Goal: Task Accomplishment & Management: Manage account settings

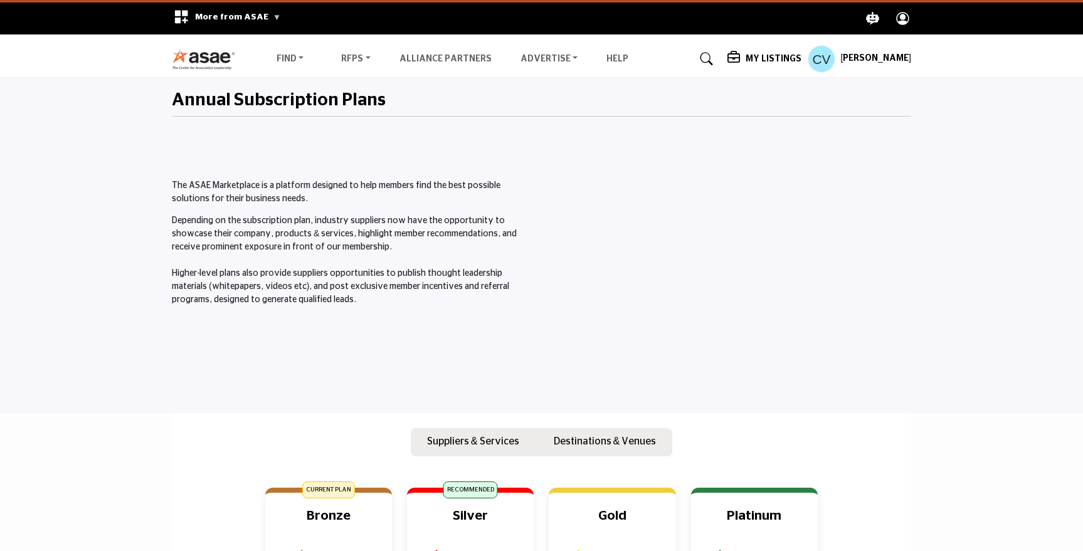
click at [871, 60] on h5 "[PERSON_NAME]" at bounding box center [876, 59] width 71 height 13
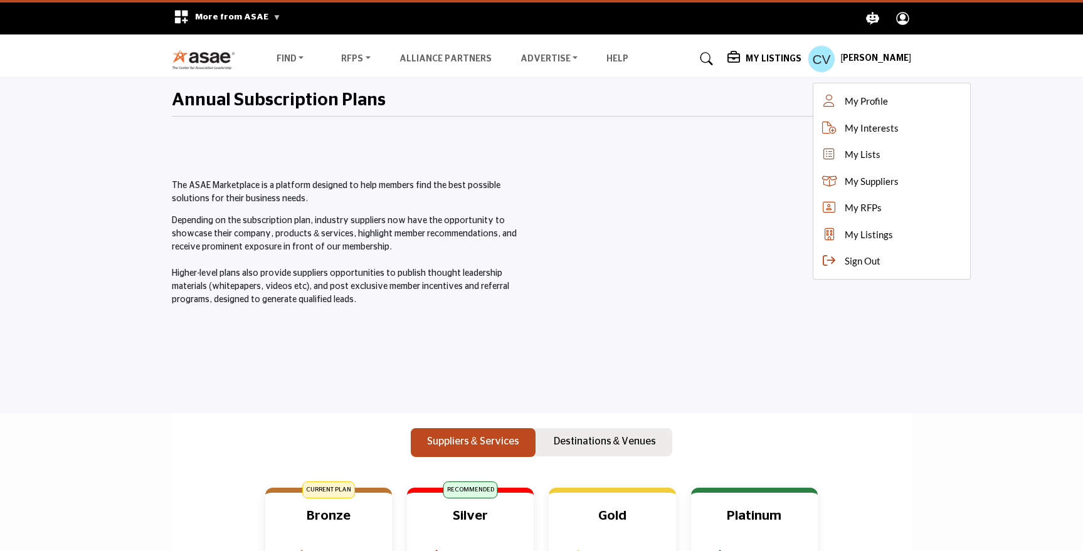
click at [795, 50] on div "My Listings Pricing Media Kit" at bounding box center [820, 59] width 184 height 28
click at [794, 55] on h5 "My Listings" at bounding box center [774, 58] width 56 height 11
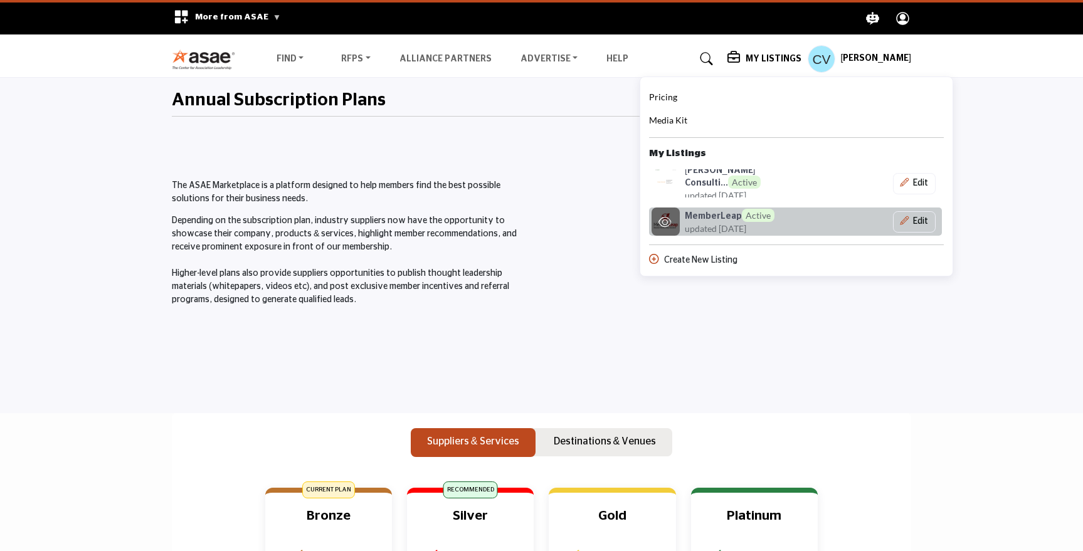
click at [731, 213] on h6 "MemberLeap Active" at bounding box center [730, 215] width 90 height 13
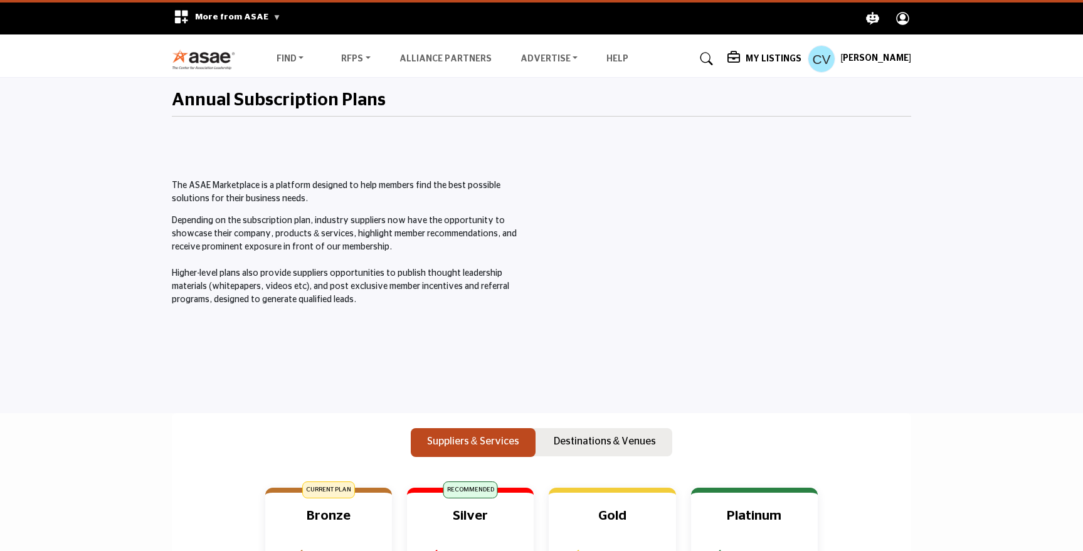
click at [802, 62] on h5 "My Listings" at bounding box center [774, 58] width 56 height 11
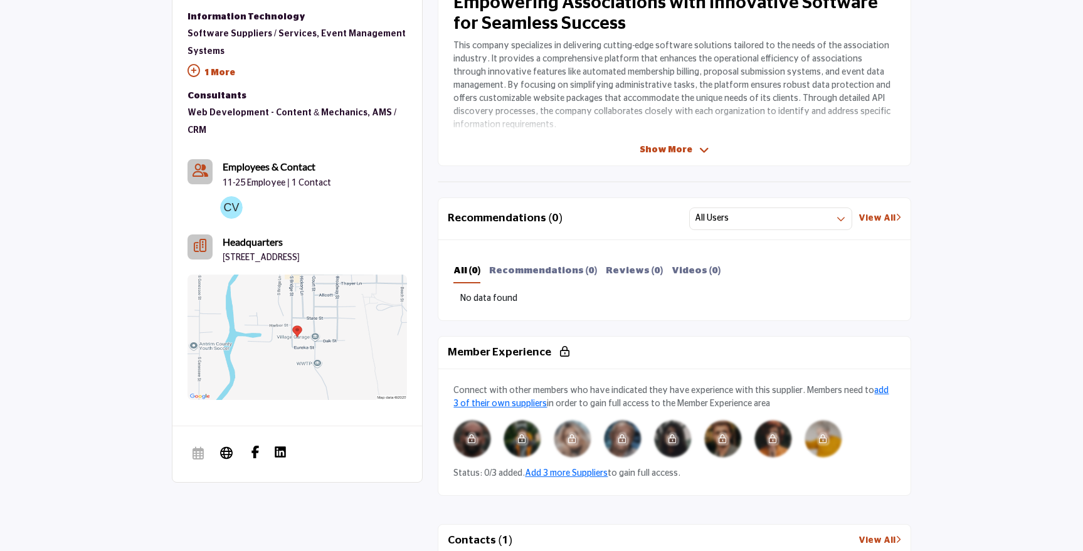
scroll to position [437, 0]
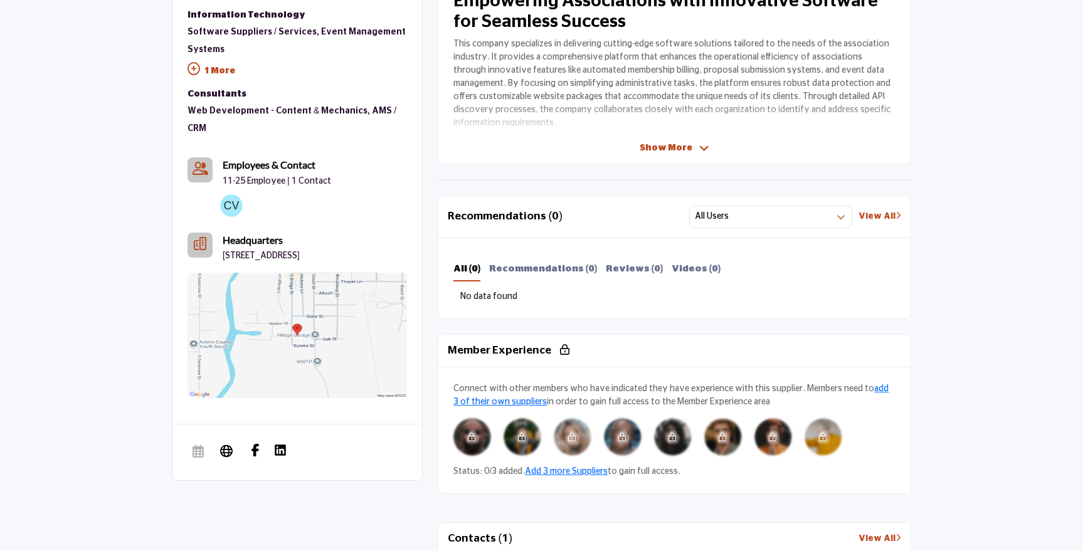
click at [284, 300] on img at bounding box center [298, 335] width 220 height 125
click at [295, 250] on p "[STREET_ADDRESS]" at bounding box center [261, 256] width 77 height 13
click at [300, 250] on p "[STREET_ADDRESS]" at bounding box center [261, 256] width 77 height 13
click at [205, 238] on icon "Headquarter icon" at bounding box center [200, 244] width 13 height 13
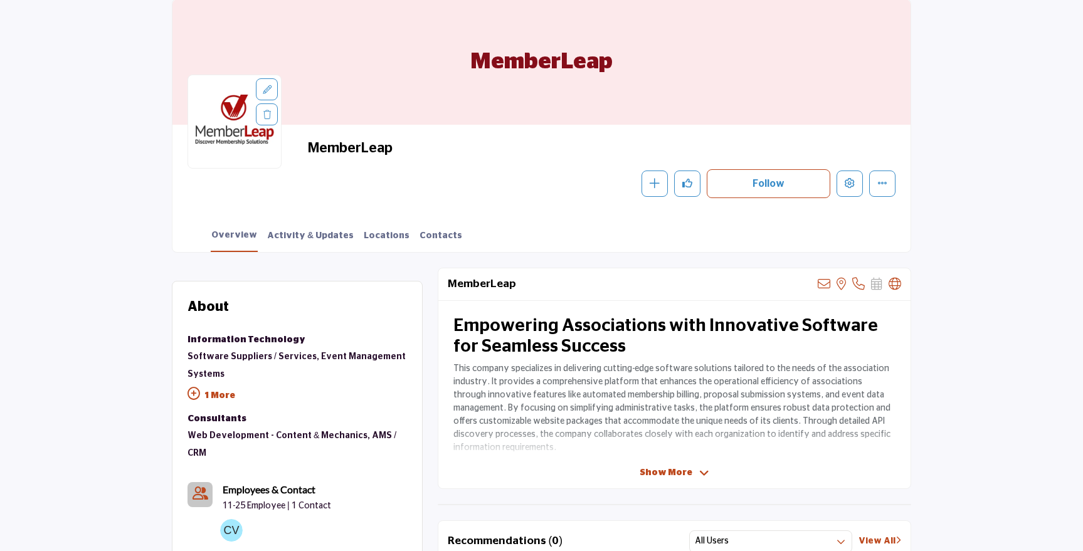
scroll to position [109, 0]
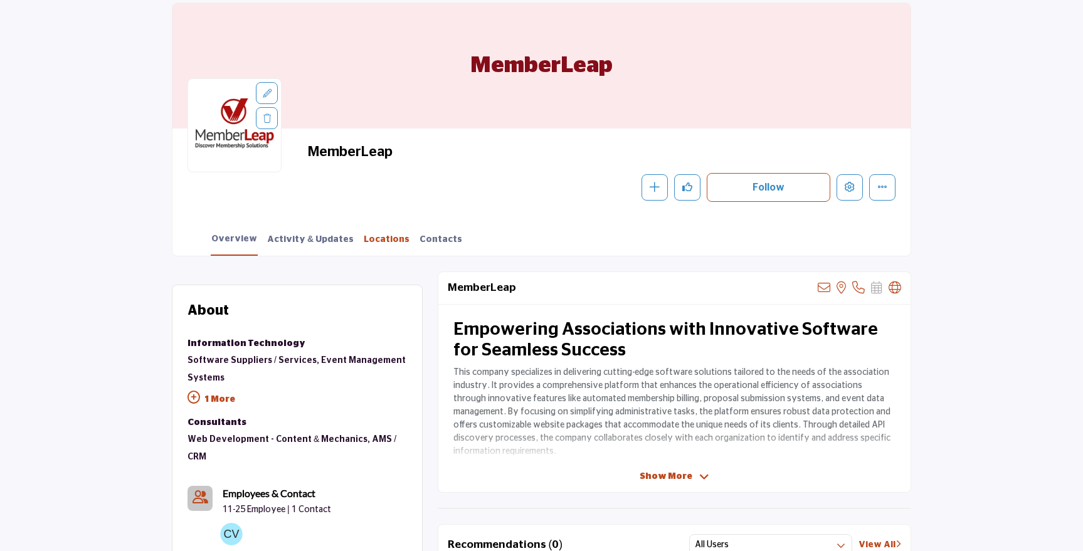
click at [363, 242] on link "Locations" at bounding box center [386, 244] width 47 height 22
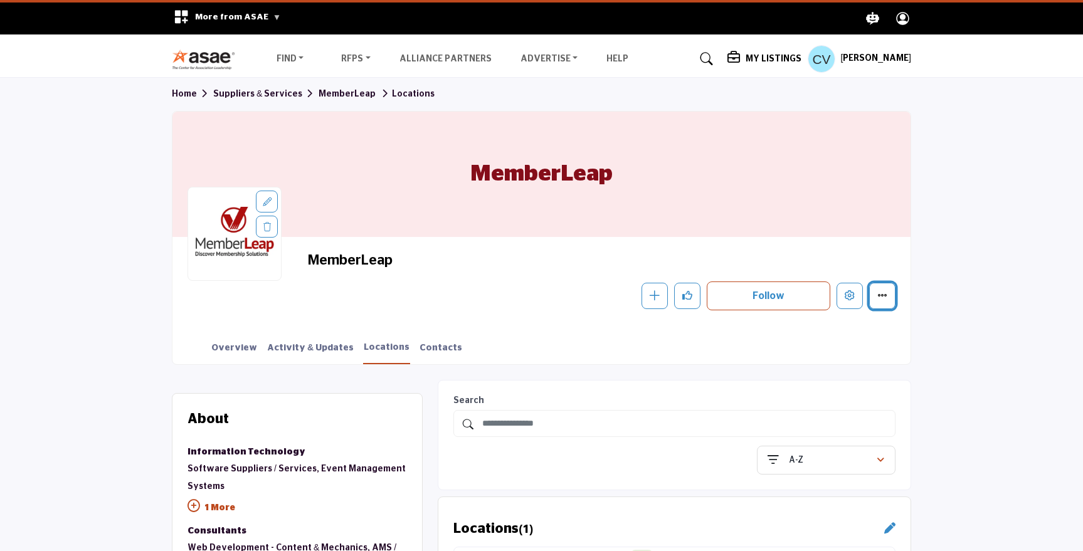
click at [881, 294] on icon "More details" at bounding box center [883, 295] width 10 height 10
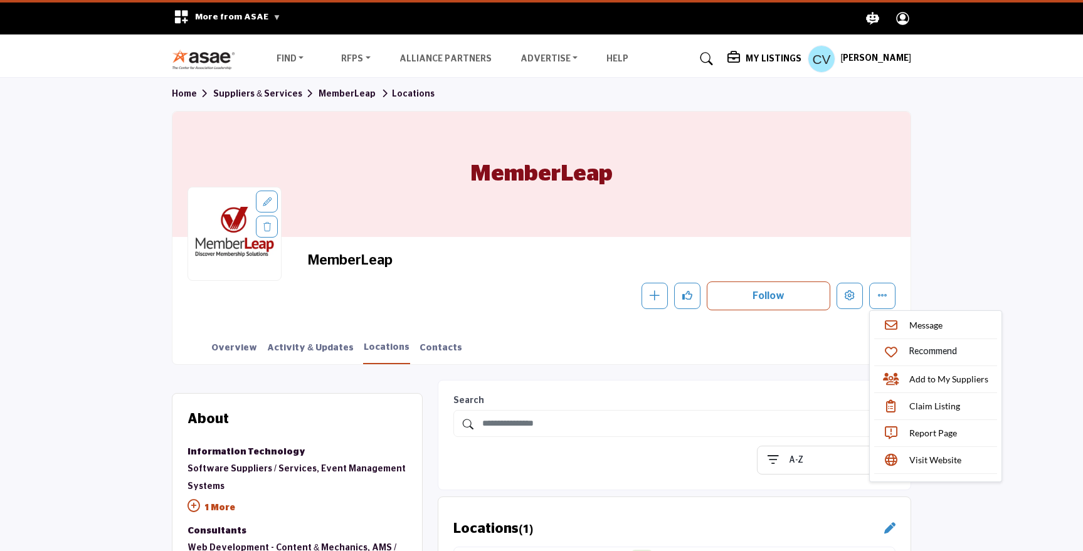
click at [976, 286] on section "Home Suppliers & Services MemberLeap Locations MemberLeap MemberLeap Follow Fol…" at bounding box center [541, 221] width 1083 height 287
click at [886, 56] on h5 "[PERSON_NAME]" at bounding box center [876, 59] width 71 height 13
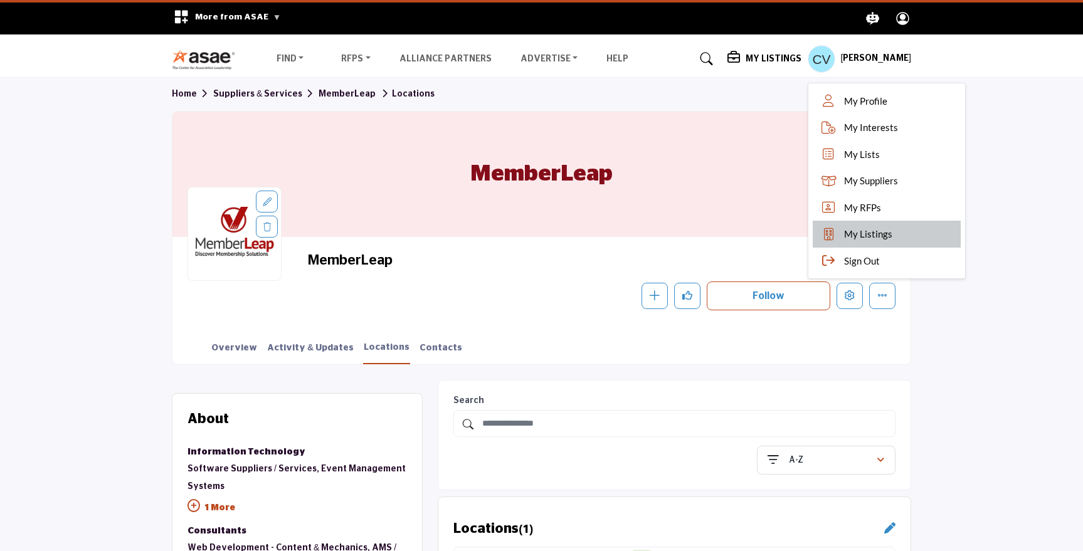
click at [883, 237] on span "My Listings" at bounding box center [868, 234] width 48 height 14
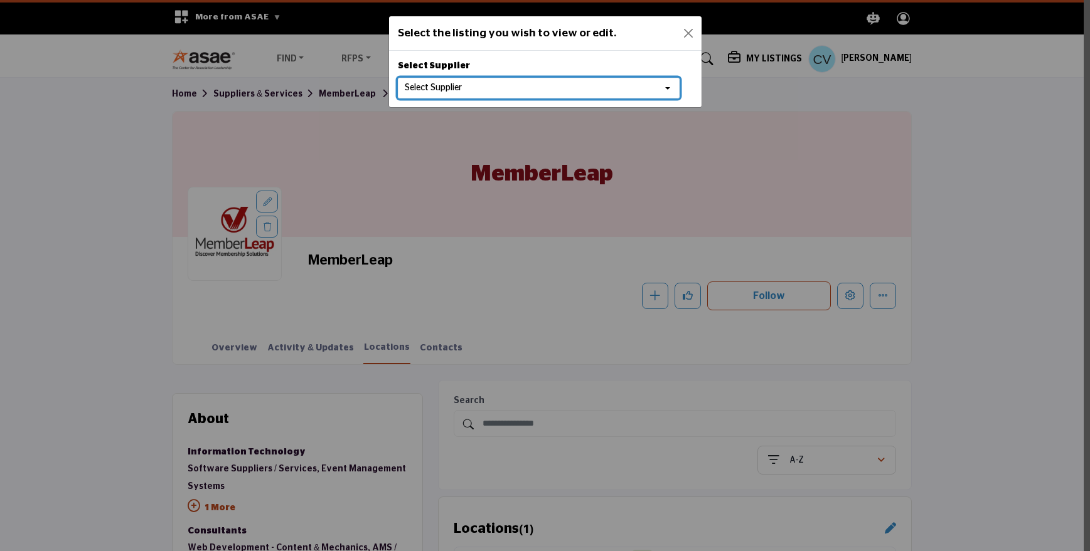
click at [620, 94] on button "Select Supplier" at bounding box center [539, 88] width 282 height 21
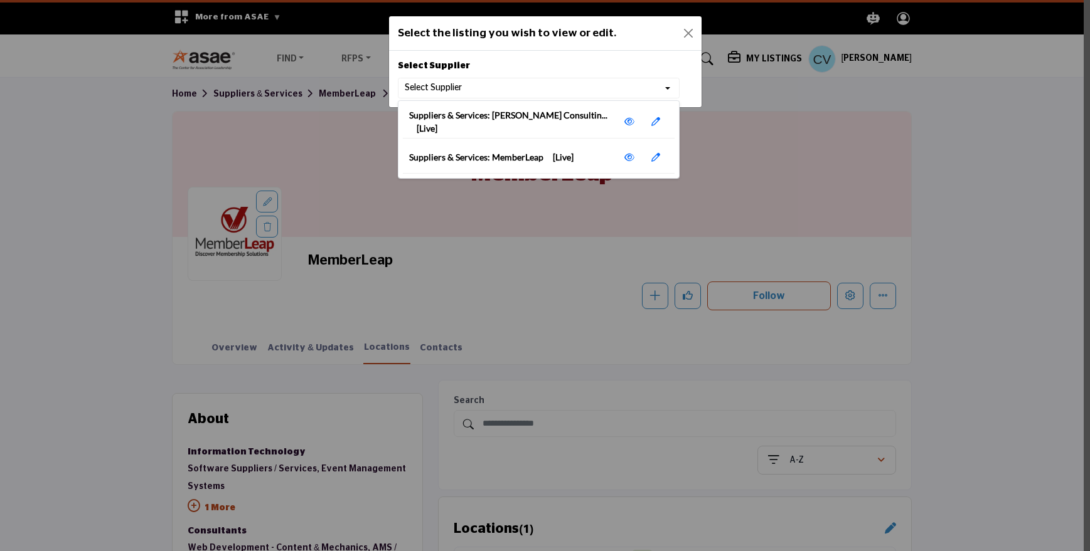
click at [529, 158] on span "Suppliers & Services: MemberLeap [Live]" at bounding box center [491, 157] width 164 height 13
click at [659, 154] on icon at bounding box center [655, 157] width 9 height 9
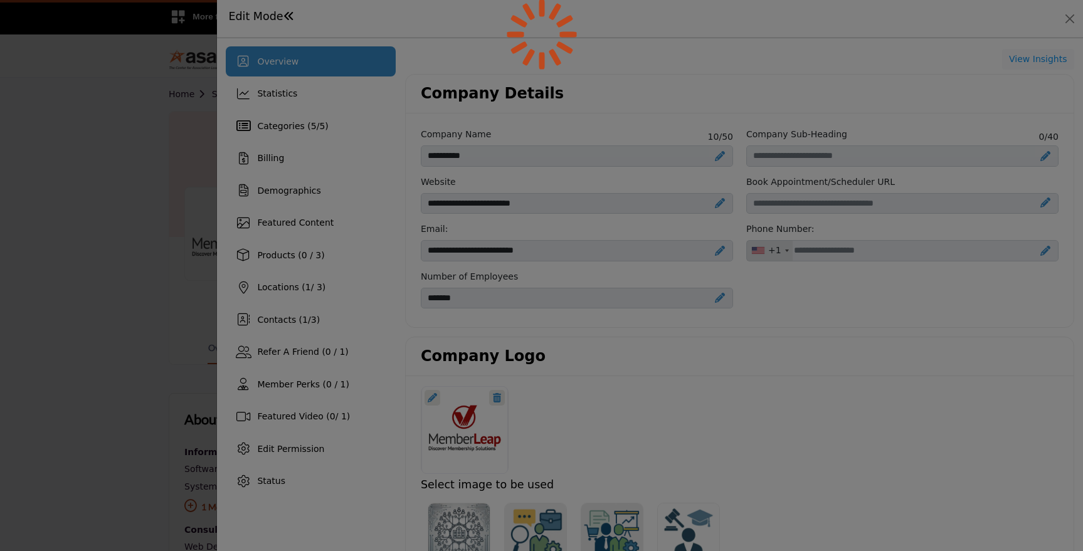
drag, startPoint x: 1095, startPoint y: 132, endPoint x: 1073, endPoint y: 129, distance: 21.7
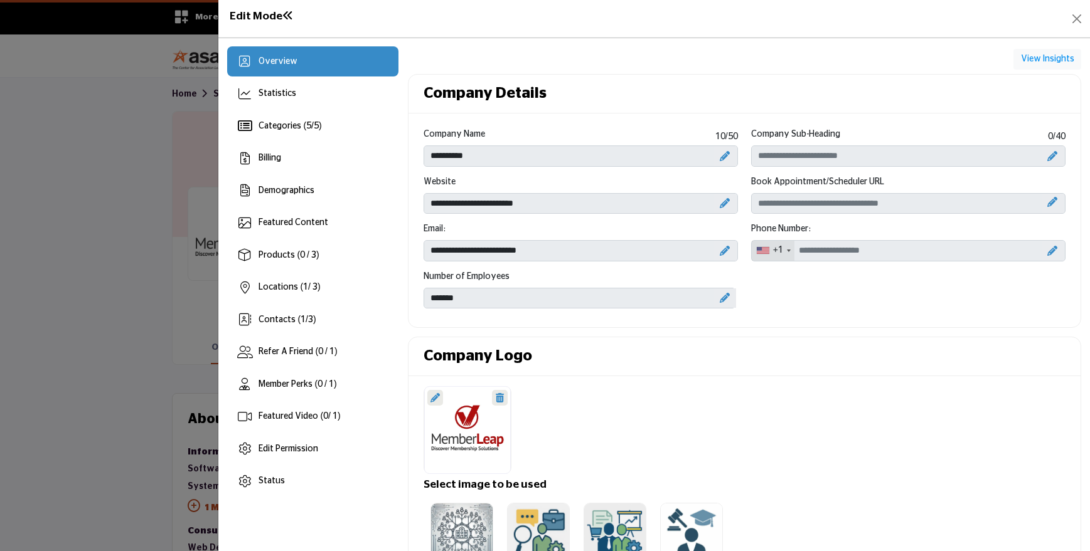
click at [840, 309] on div "**********" at bounding box center [744, 222] width 655 height 189
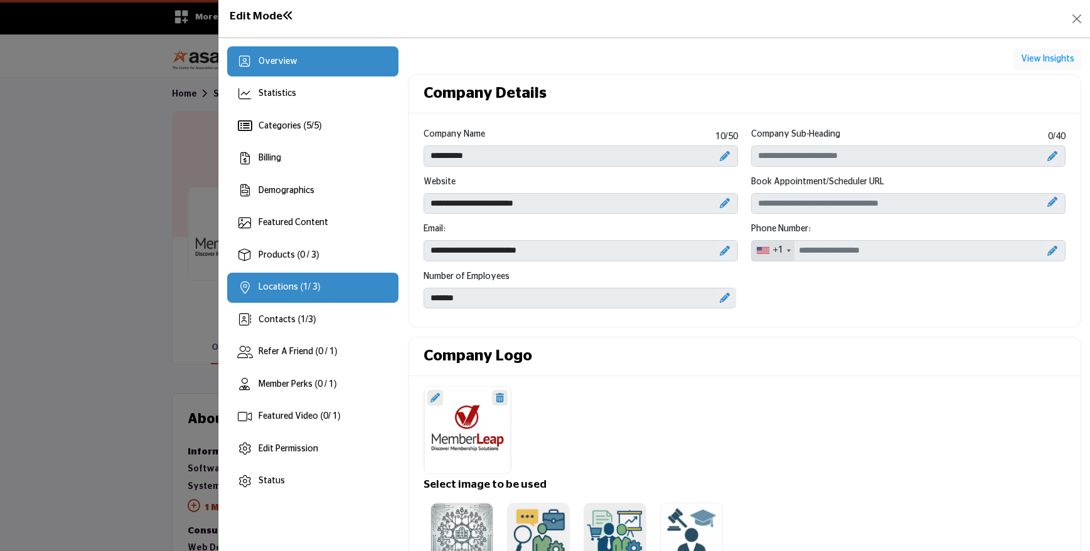
click at [297, 289] on span "Locations ( 1 / 3)" at bounding box center [288, 287] width 61 height 9
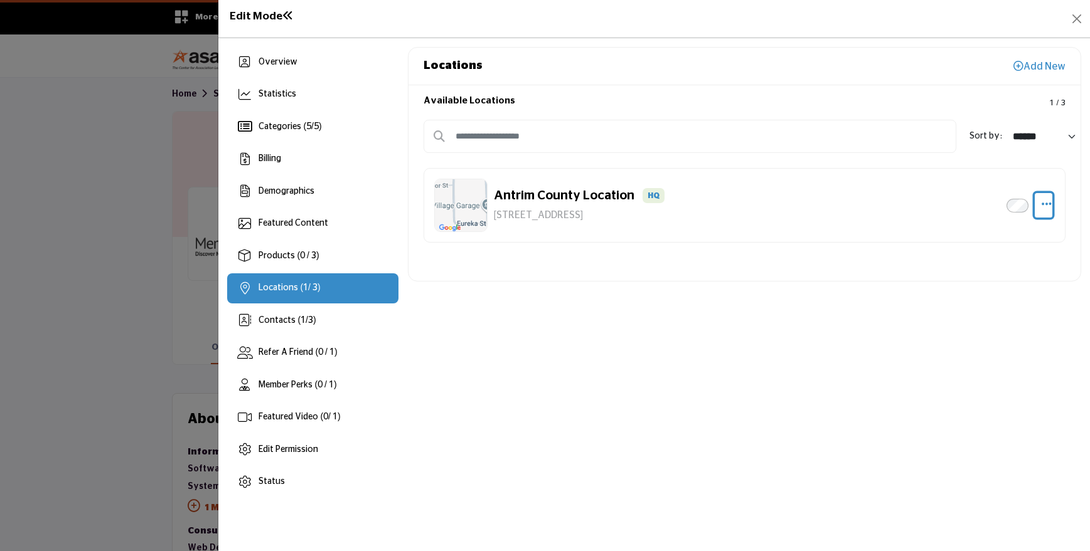
click at [1049, 205] on icon "button" at bounding box center [1046, 203] width 10 height 11
click at [982, 265] on link "Edit" at bounding box center [986, 265] width 122 height 23
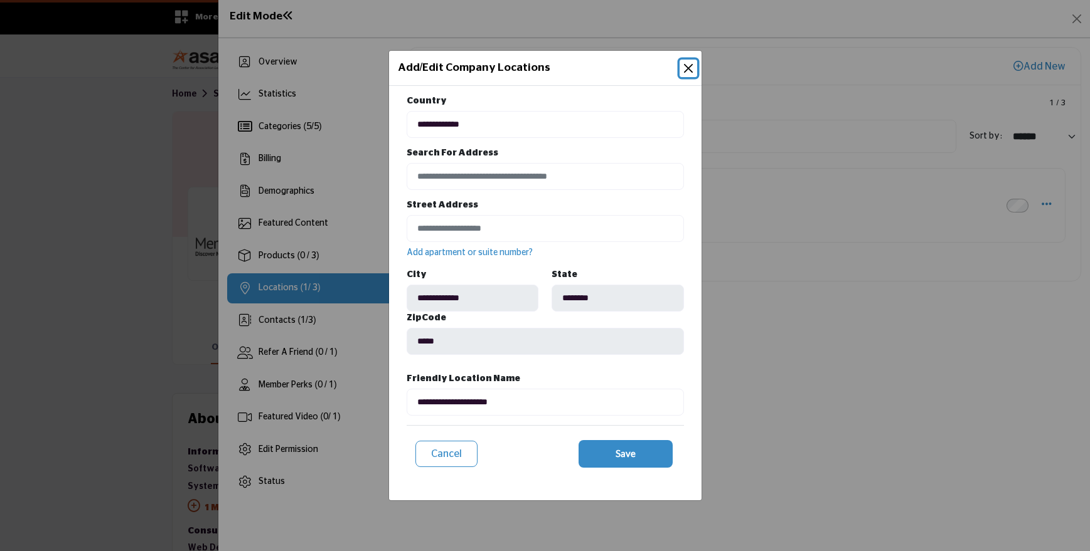
click at [687, 72] on button "Close" at bounding box center [688, 69] width 18 height 18
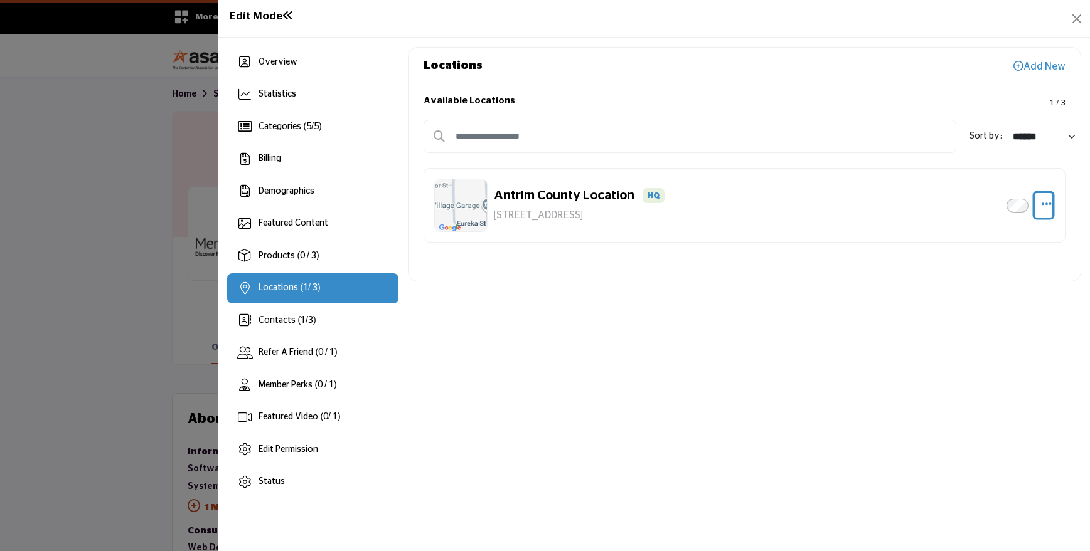
click at [1048, 205] on icon "button" at bounding box center [1046, 203] width 10 height 11
click at [957, 265] on link "Edit" at bounding box center [986, 265] width 122 height 23
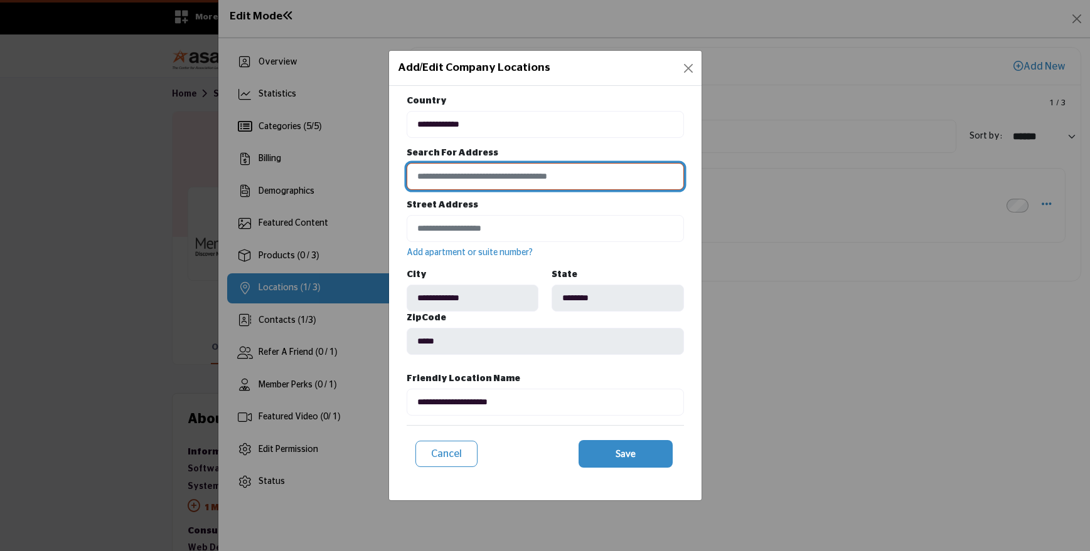
click at [524, 174] on input at bounding box center [545, 176] width 277 height 27
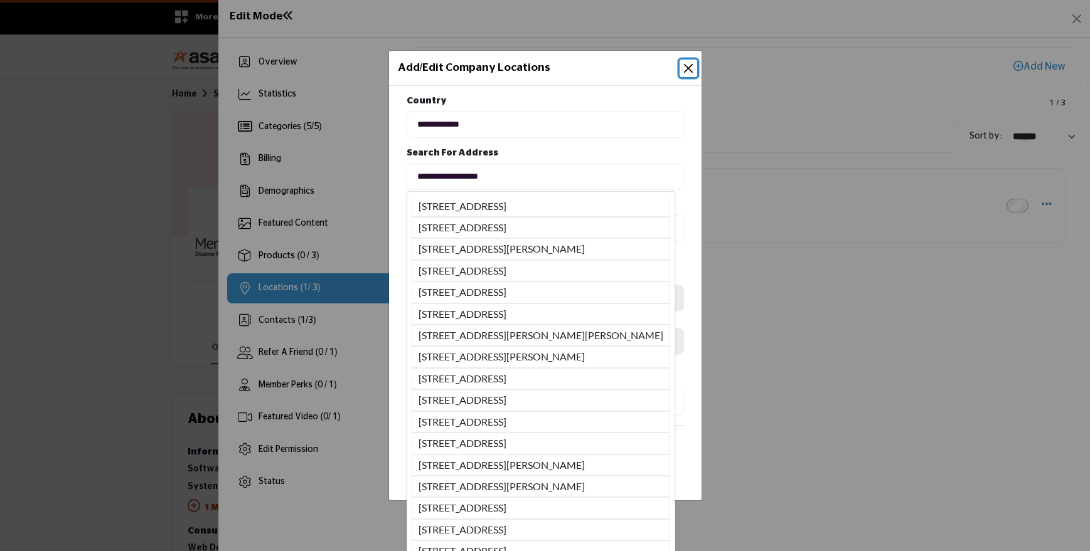
click at [516, 508] on li "209 S Bridge St, Grand Ledge, MI, 48837, USA" at bounding box center [541, 507] width 258 height 21
type input "**********"
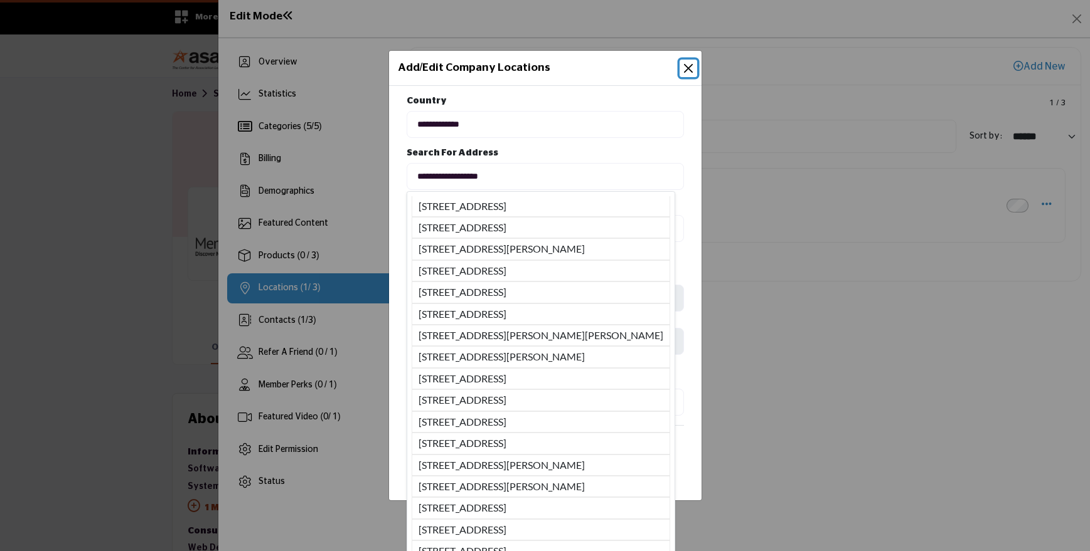
type input "**********"
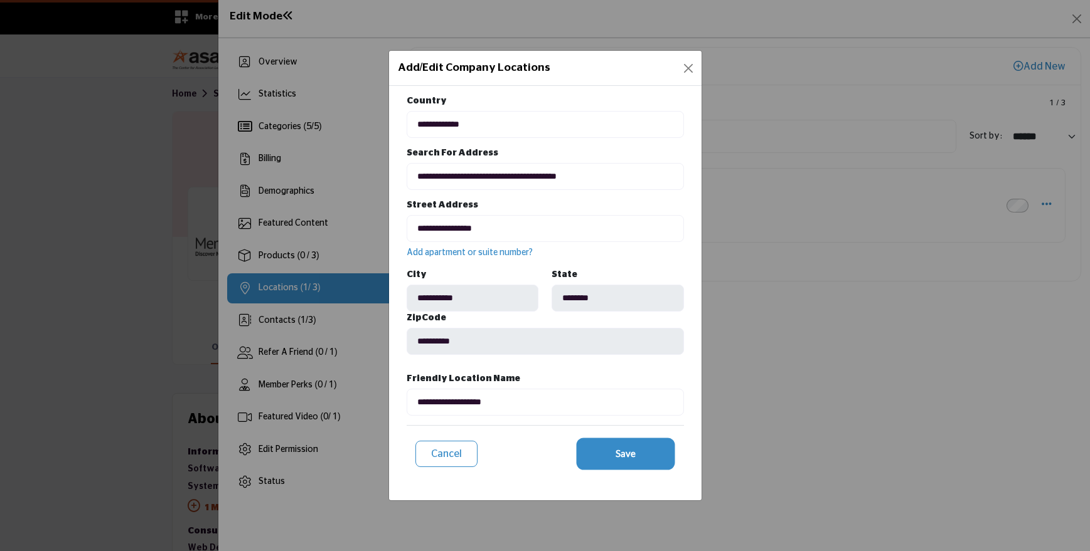
click at [611, 454] on button "Save" at bounding box center [625, 454] width 94 height 28
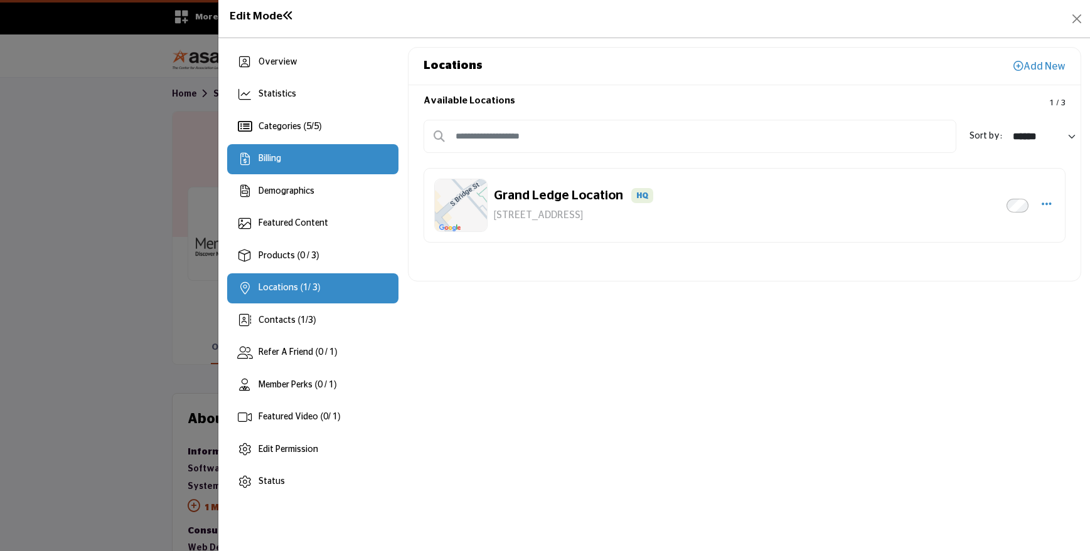
click at [270, 161] on span "Billing" at bounding box center [269, 158] width 23 height 9
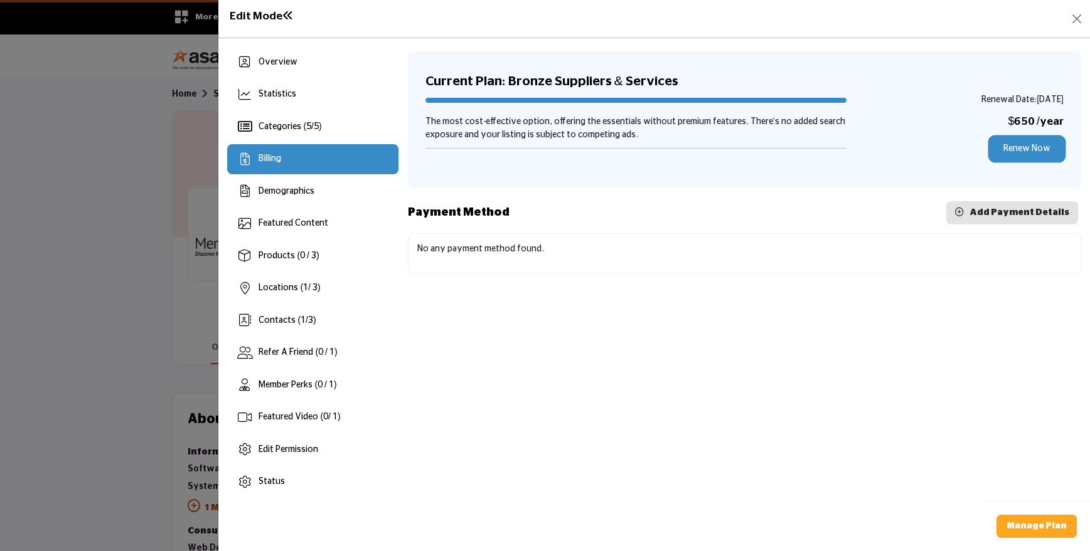
click at [1024, 148] on link "Renew Now" at bounding box center [1026, 148] width 73 height 23
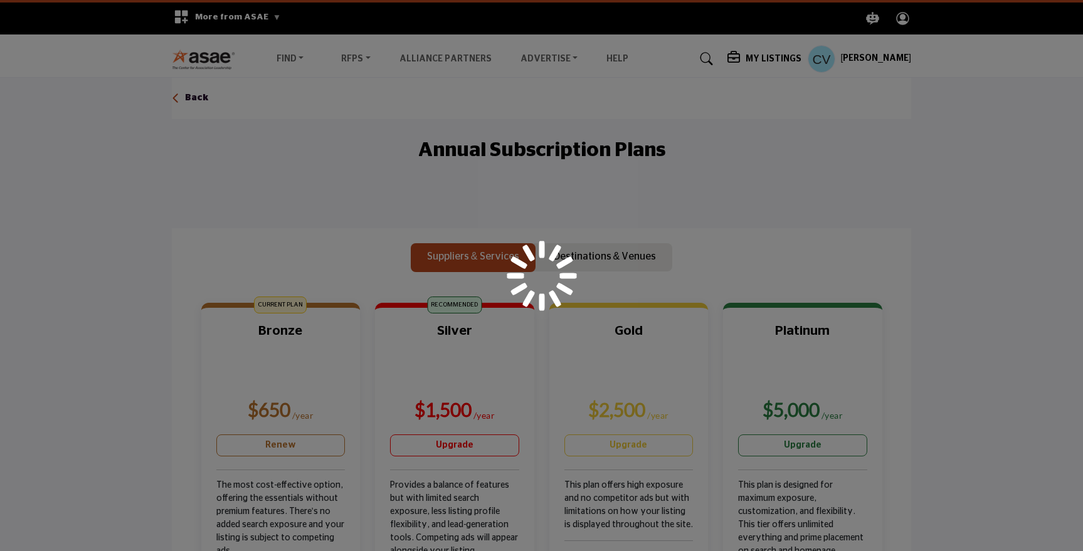
click at [297, 447] on div at bounding box center [541, 275] width 1083 height 551
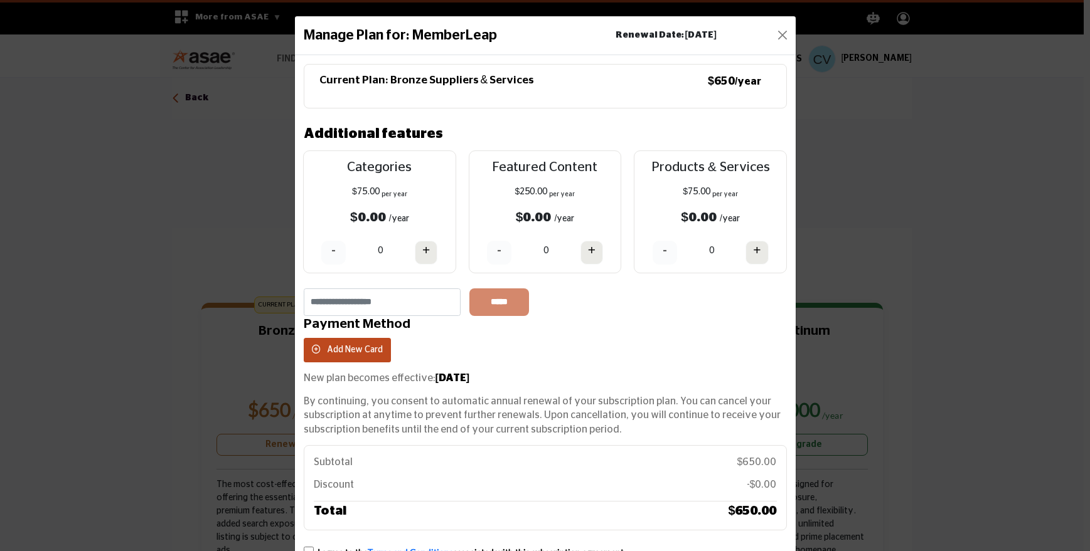
scroll to position [73, 0]
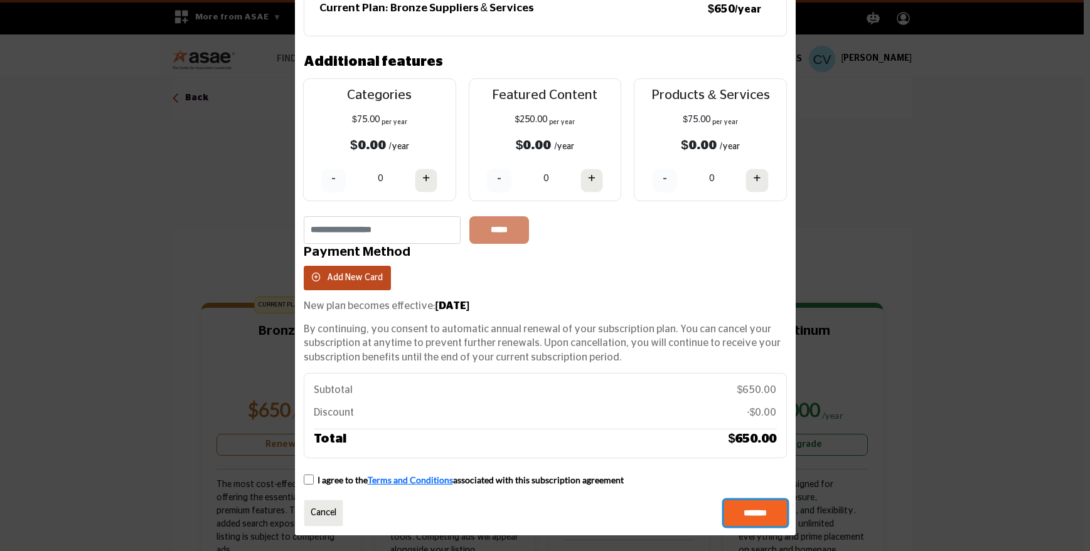
click at [733, 504] on input "*******" at bounding box center [755, 514] width 63 height 26
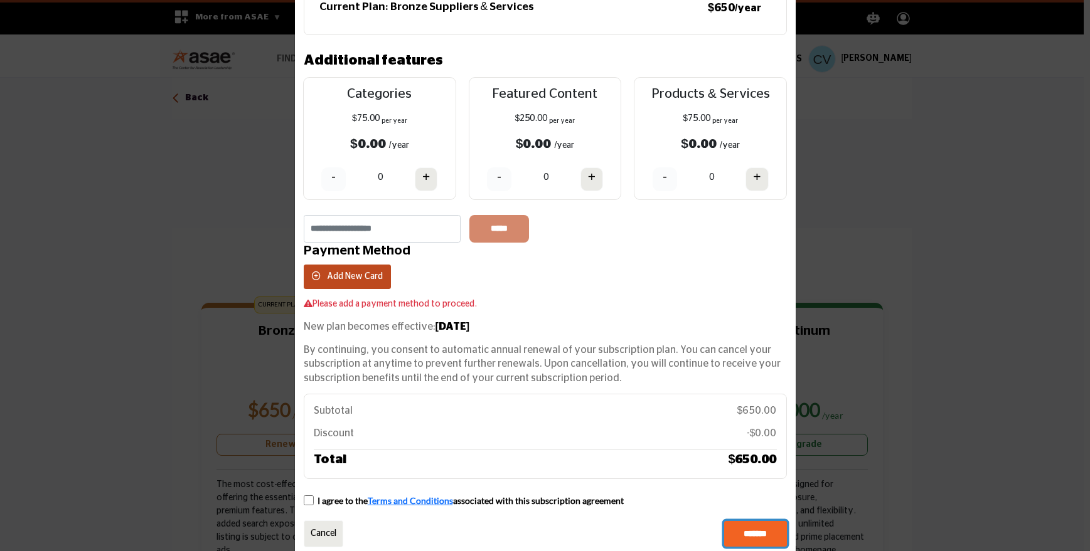
click at [758, 537] on input "*******" at bounding box center [755, 534] width 63 height 26
click at [364, 274] on span "Add New Card" at bounding box center [355, 276] width 56 height 9
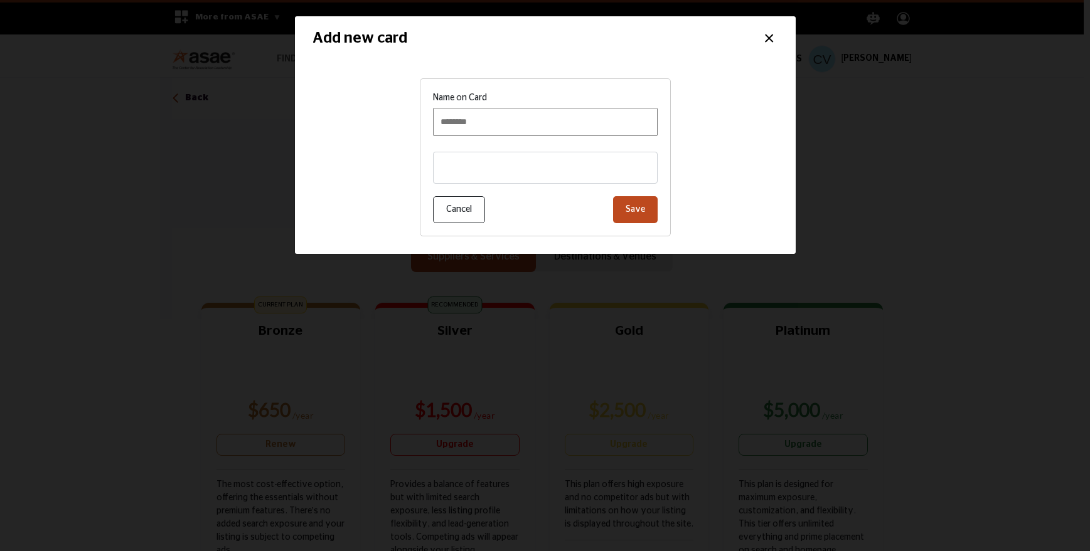
click at [528, 126] on input "Name on Card" at bounding box center [545, 122] width 225 height 28
type input "**********"
click at [721, 158] on div "**********" at bounding box center [544, 158] width 465 height 176
click at [631, 214] on button "Save" at bounding box center [635, 209] width 45 height 27
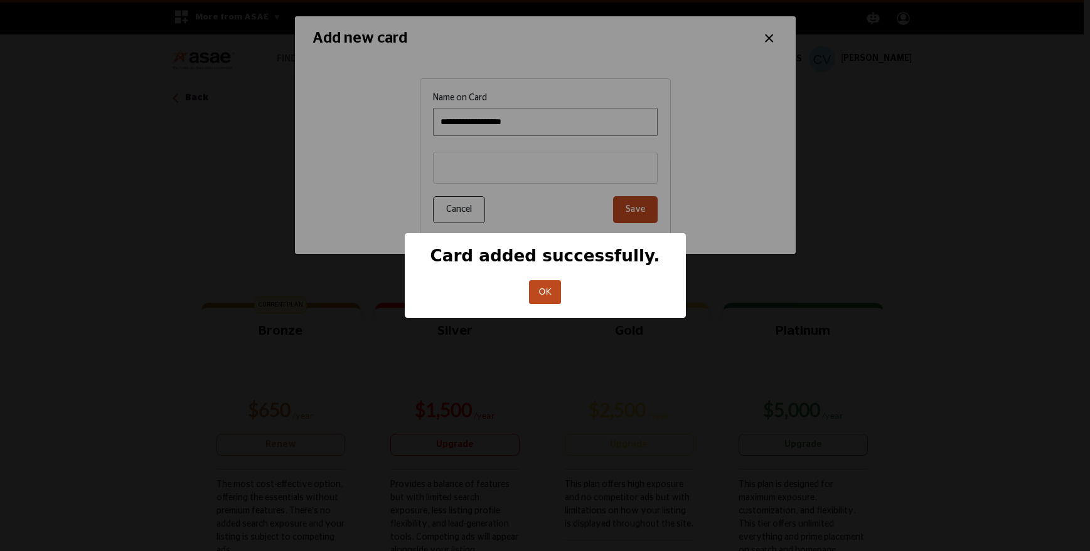
click at [548, 299] on button "OK" at bounding box center [545, 292] width 32 height 24
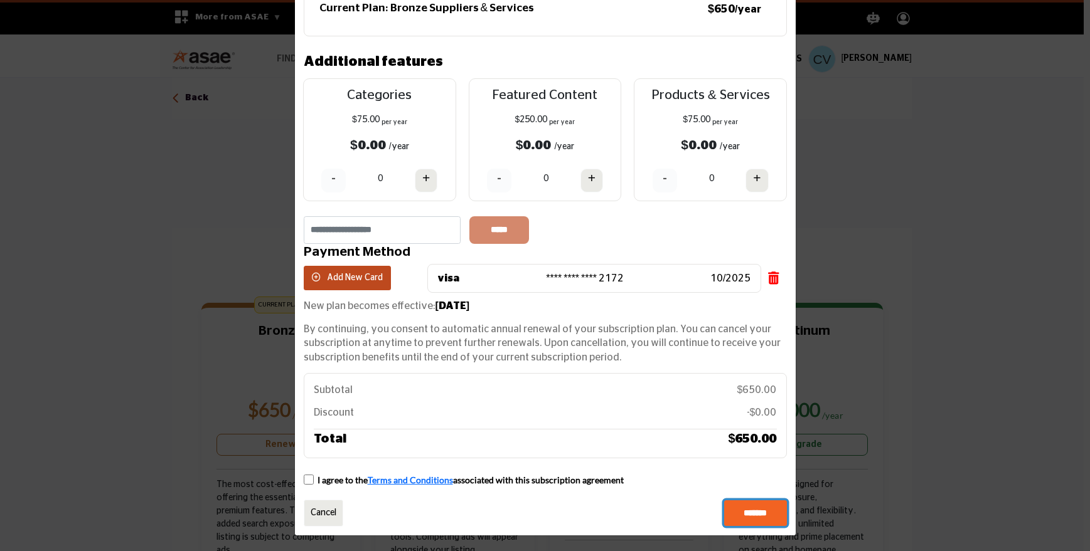
click at [752, 512] on input "*******" at bounding box center [755, 514] width 63 height 26
